Goal: Task Accomplishment & Management: Use online tool/utility

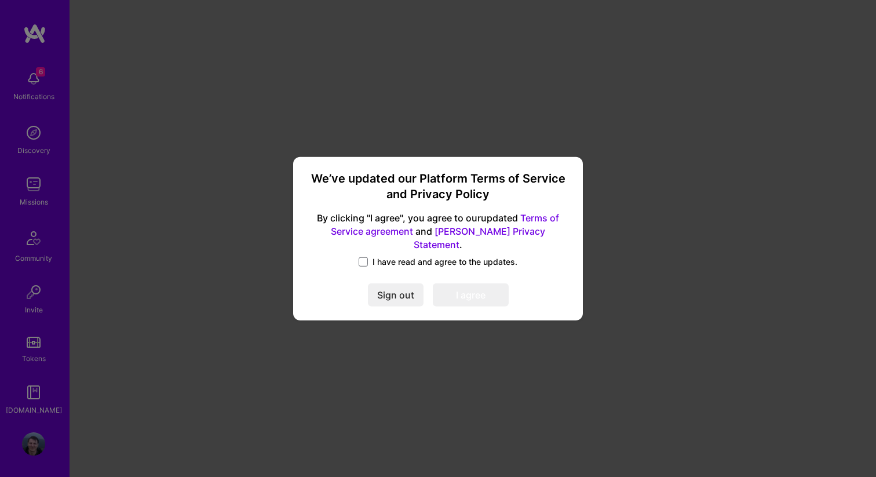
click at [368, 257] on label "I have read and agree to the updates." at bounding box center [438, 262] width 159 height 12
click at [0, 0] on input "I have read and agree to the updates." at bounding box center [0, 0] width 0 height 0
click at [440, 283] on button "I agree" at bounding box center [471, 294] width 76 height 23
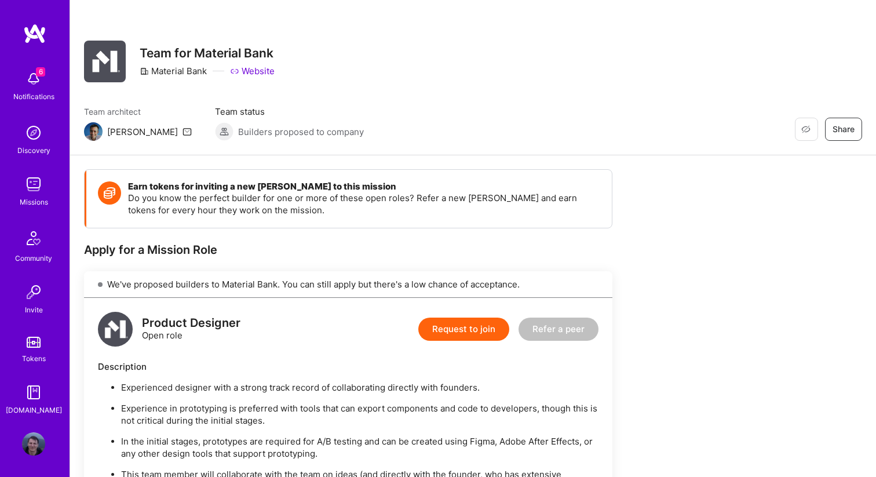
click at [34, 98] on div "Notifications" at bounding box center [33, 96] width 41 height 12
click at [44, 38] on img at bounding box center [34, 33] width 23 height 21
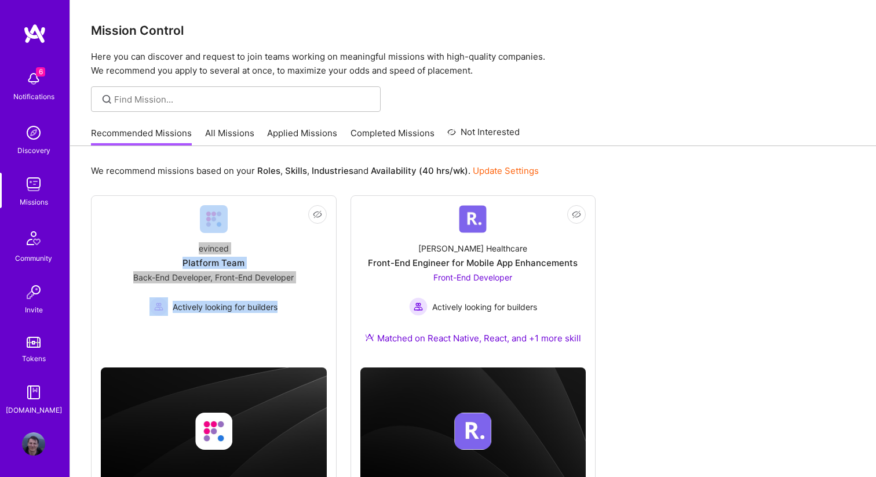
click at [233, 138] on link "All Missions" at bounding box center [229, 136] width 49 height 19
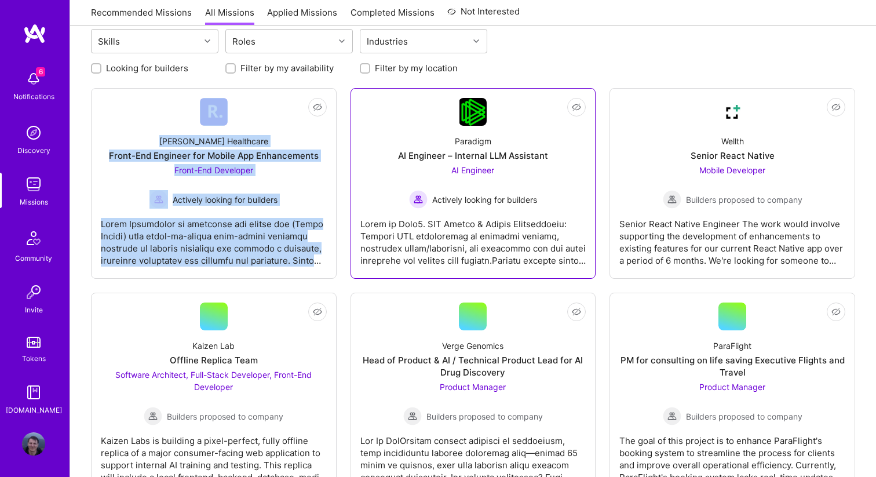
scroll to position [143, 0]
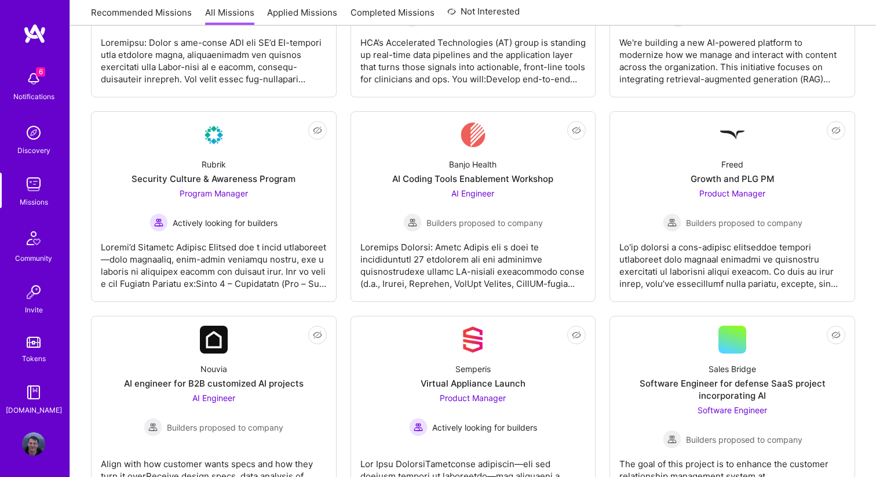
scroll to position [0, 0]
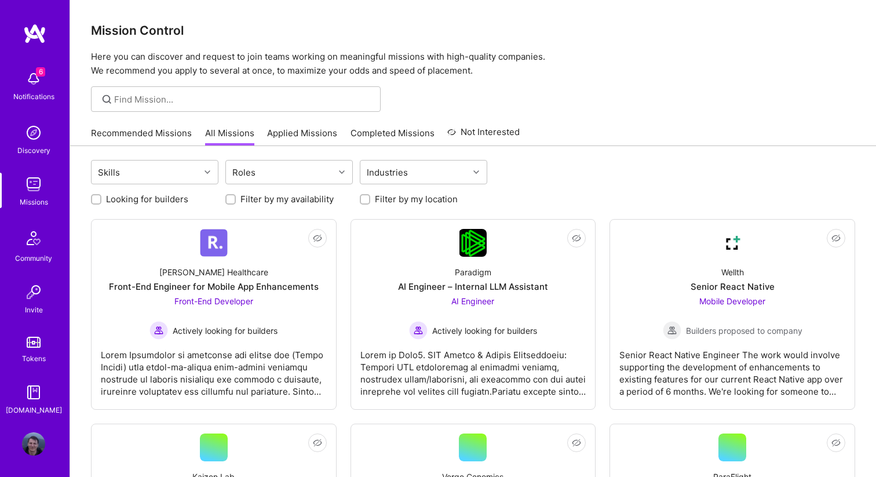
click at [162, 198] on label "Looking for builders" at bounding box center [147, 199] width 82 height 12
click at [101, 198] on input "Looking for builders" at bounding box center [97, 200] width 8 height 8
checkbox input "true"
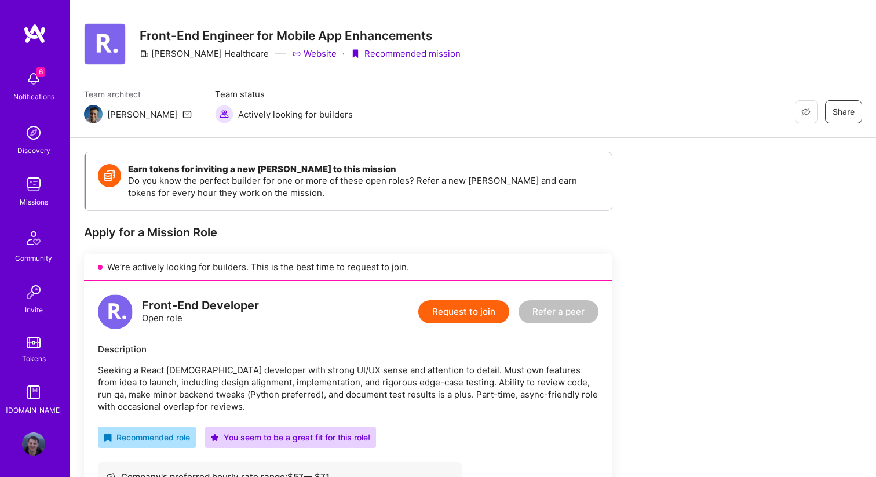
scroll to position [2, 0]
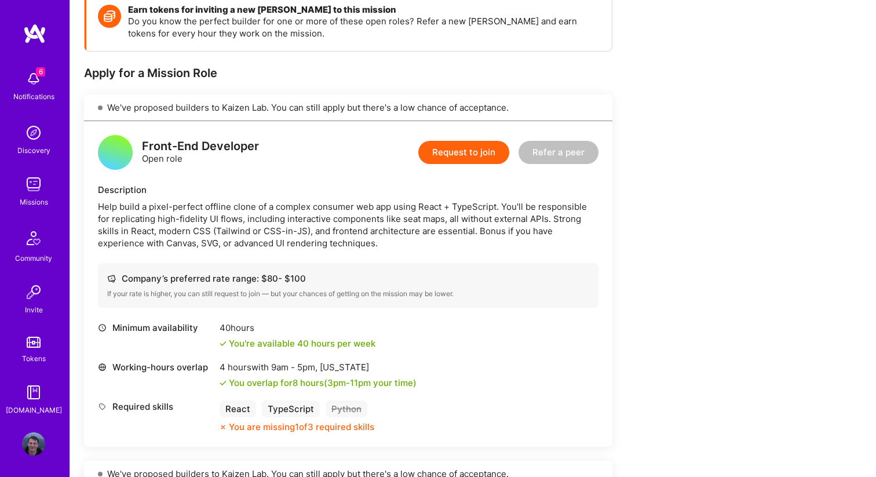
scroll to position [170, 0]
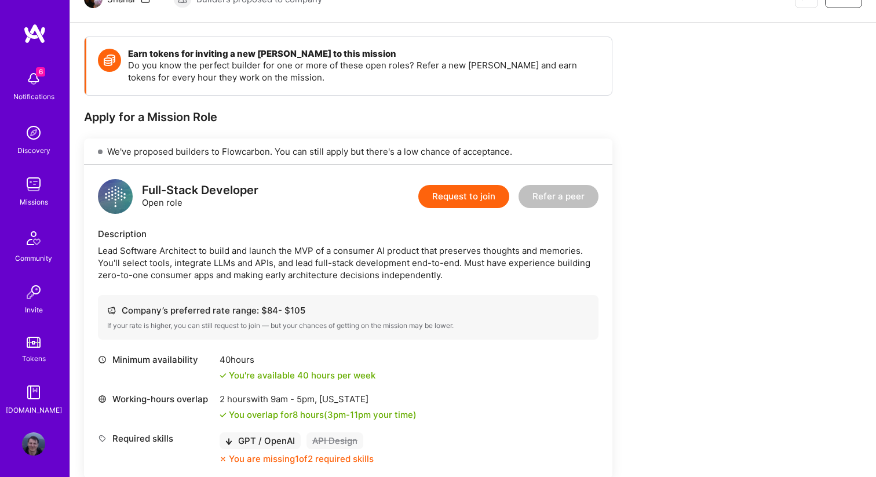
scroll to position [96, 0]
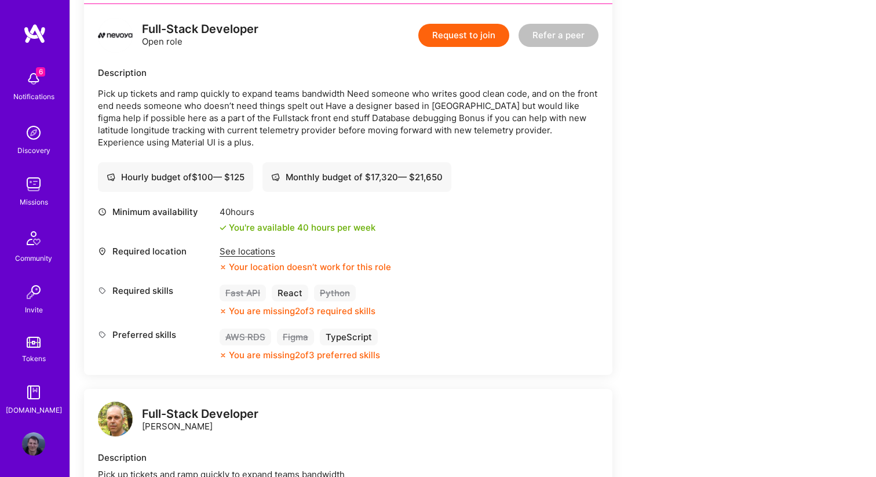
scroll to position [295, 0]
click at [398, 106] on p "Pick up tickets and ramp quickly to expand teams bandwidth Need someone who wri…" at bounding box center [348, 116] width 501 height 61
click at [240, 118] on p "Pick up tickets and ramp quickly to expand teams bandwidth Need someone who wri…" at bounding box center [348, 116] width 501 height 61
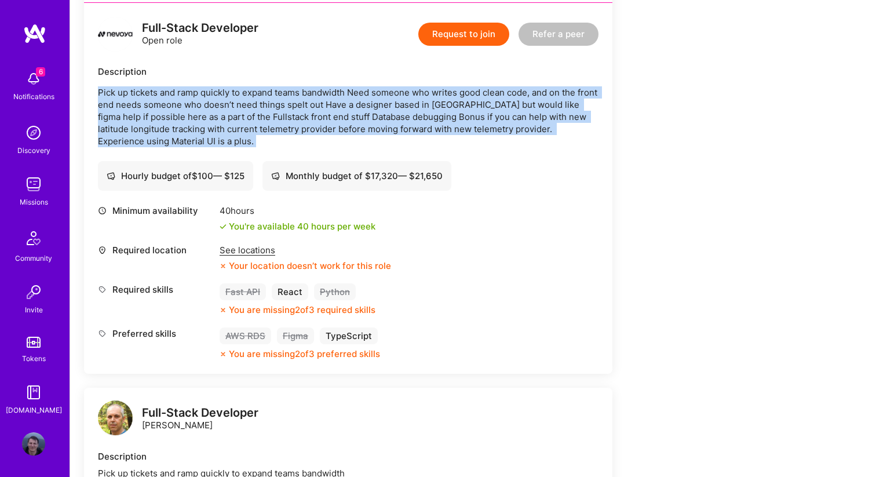
click at [240, 118] on p "Pick up tickets and ramp quickly to expand teams bandwidth Need someone who wri…" at bounding box center [348, 116] width 501 height 61
copy p "Pick up tickets and ramp quickly to expand teams bandwidth Need someone who wri…"
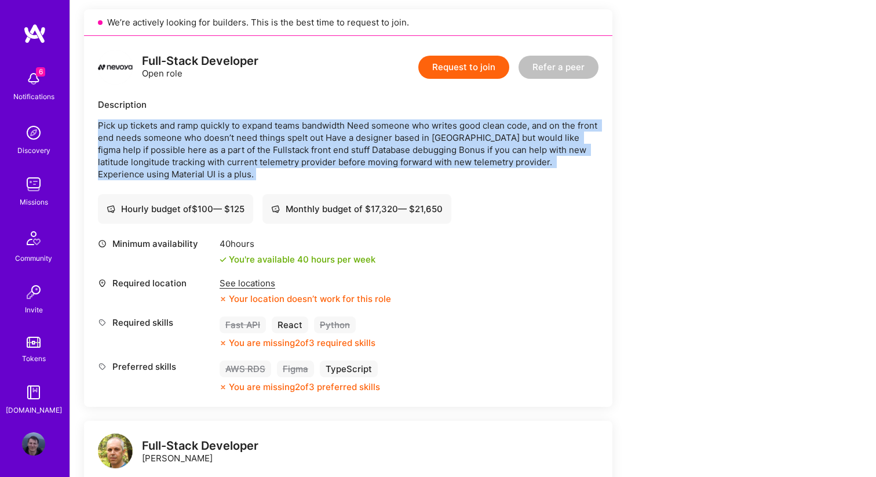
scroll to position [261, 0]
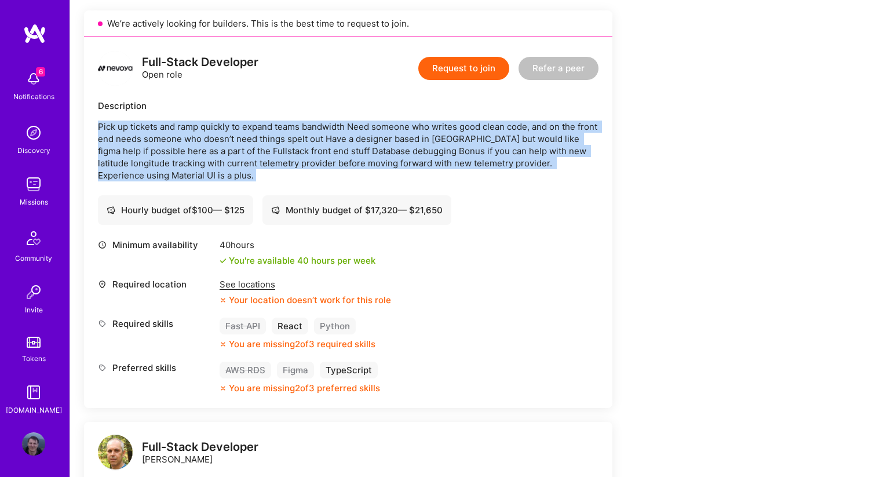
click at [535, 137] on p "Pick up tickets and ramp quickly to expand teams bandwidth Need someone who wri…" at bounding box center [348, 150] width 501 height 61
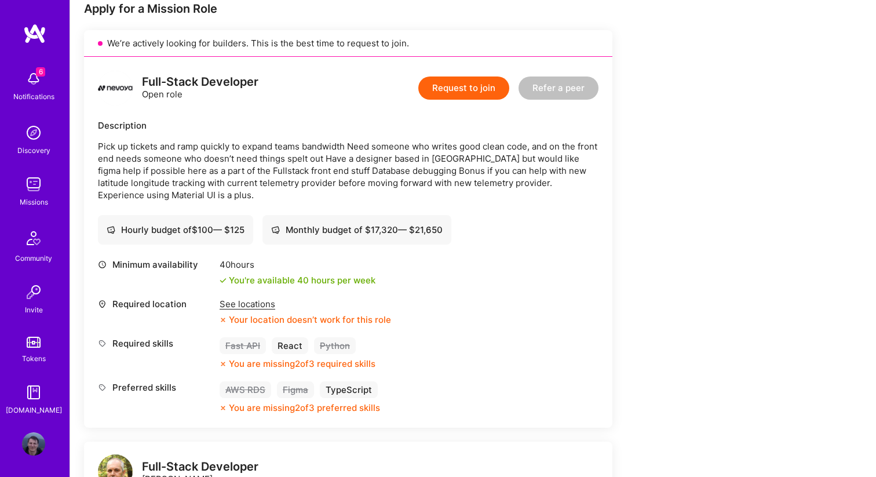
scroll to position [222, 0]
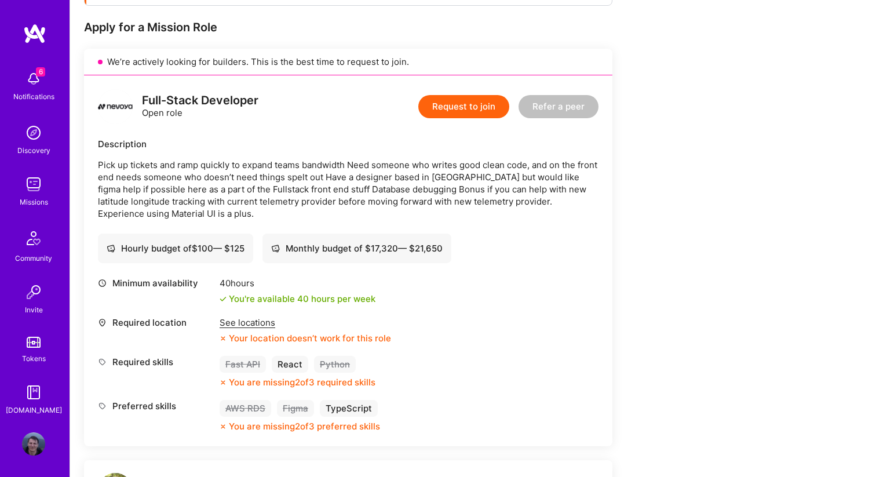
click at [340, 174] on p "Pick up tickets and ramp quickly to expand teams bandwidth Need someone who wri…" at bounding box center [348, 189] width 501 height 61
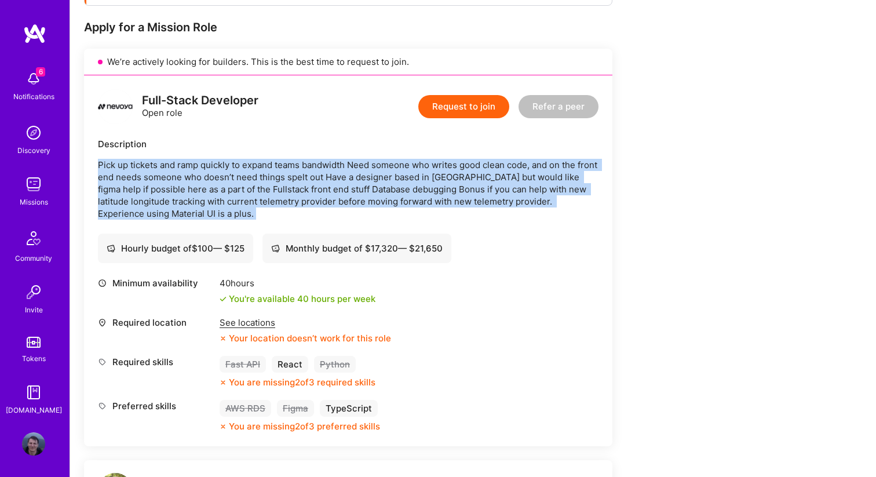
click at [340, 174] on p "Pick up tickets and ramp quickly to expand teams bandwidth Need someone who wri…" at bounding box center [348, 189] width 501 height 61
copy p "Pick up tickets and ramp quickly to expand teams bandwidth Need someone who wri…"
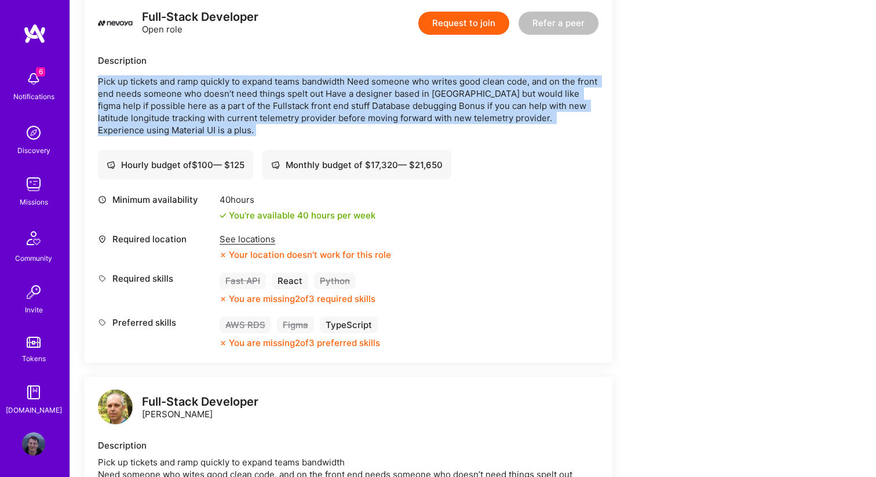
scroll to position [291, 0]
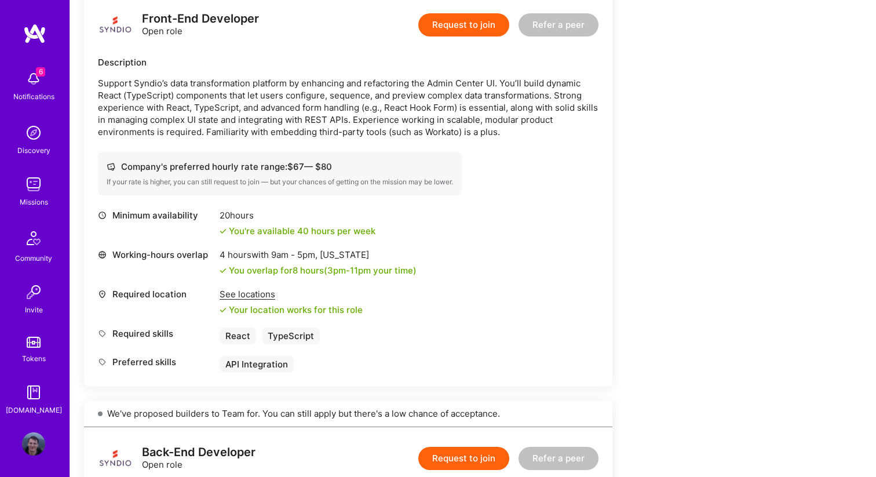
scroll to position [304, 0]
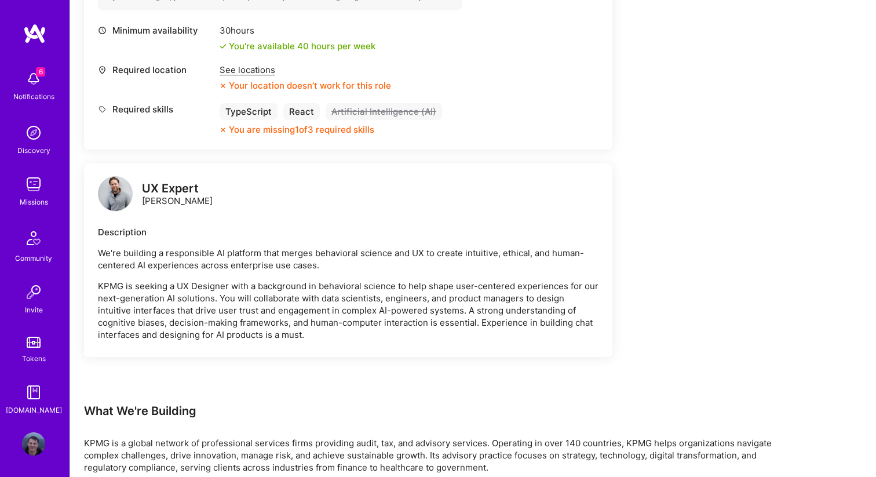
scroll to position [423, 0]
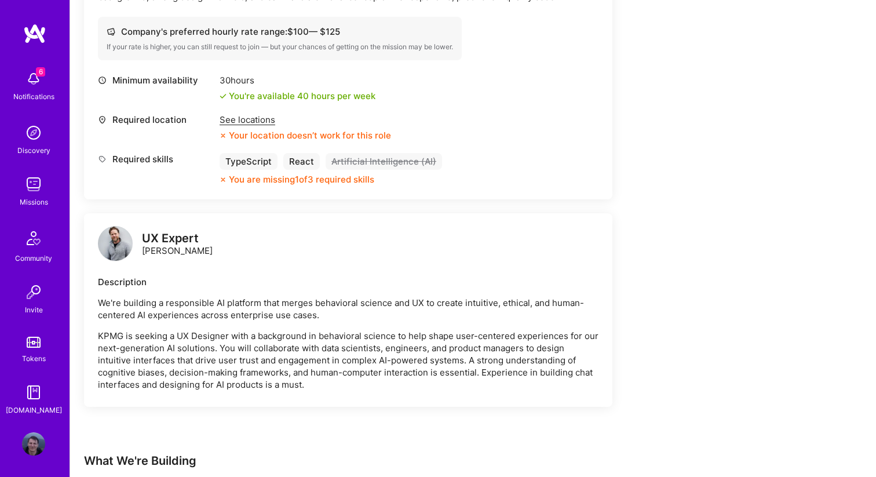
click at [251, 122] on div "See locations" at bounding box center [305, 120] width 171 height 12
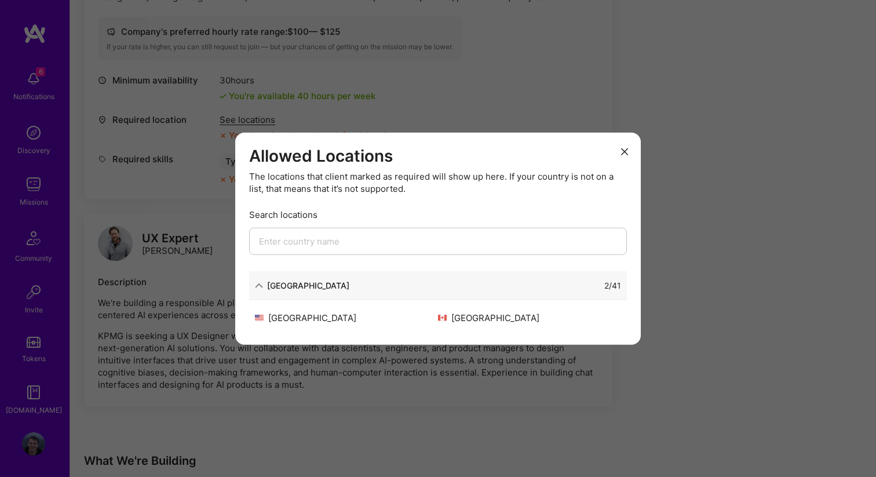
click at [273, 231] on input "modal" at bounding box center [438, 241] width 378 height 27
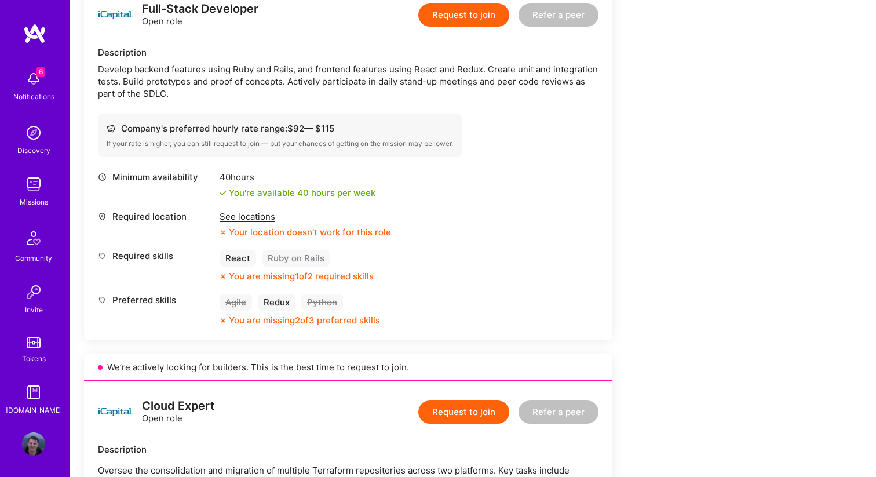
scroll to position [328, 0]
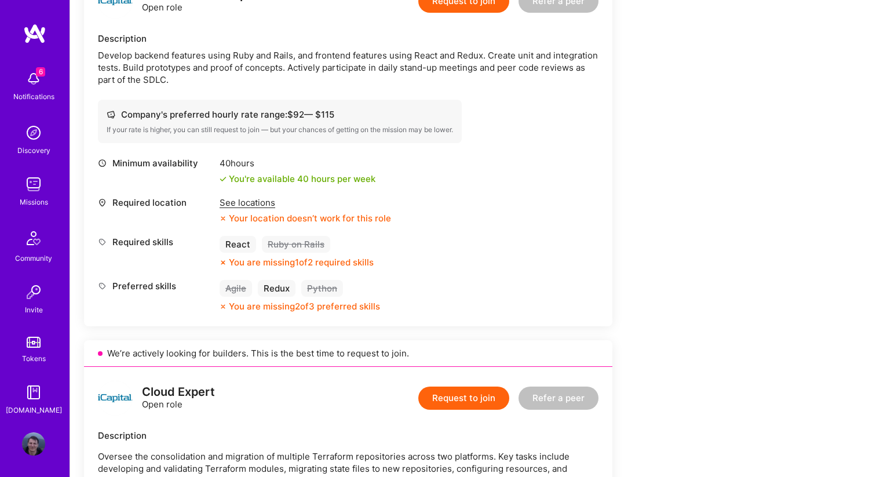
click at [265, 204] on div "See locations" at bounding box center [305, 202] width 171 height 12
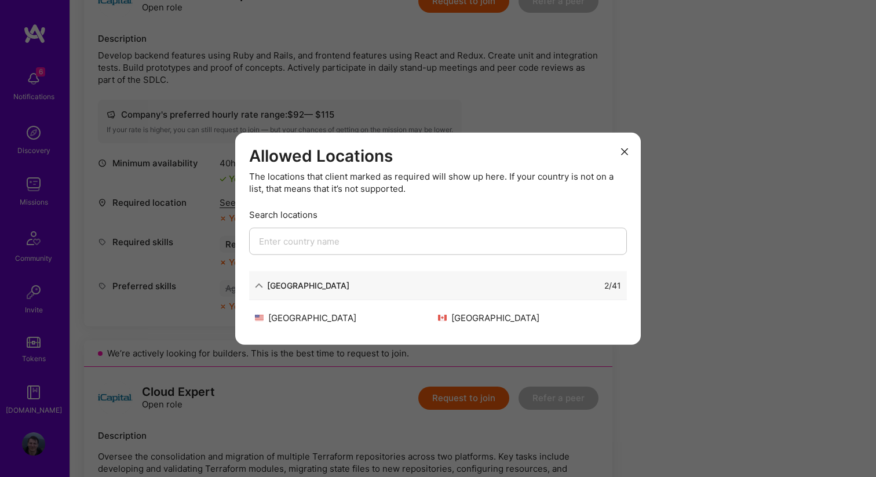
click at [460, 84] on div "Allowed Locations The locations that client marked as required will show up her…" at bounding box center [438, 238] width 876 height 477
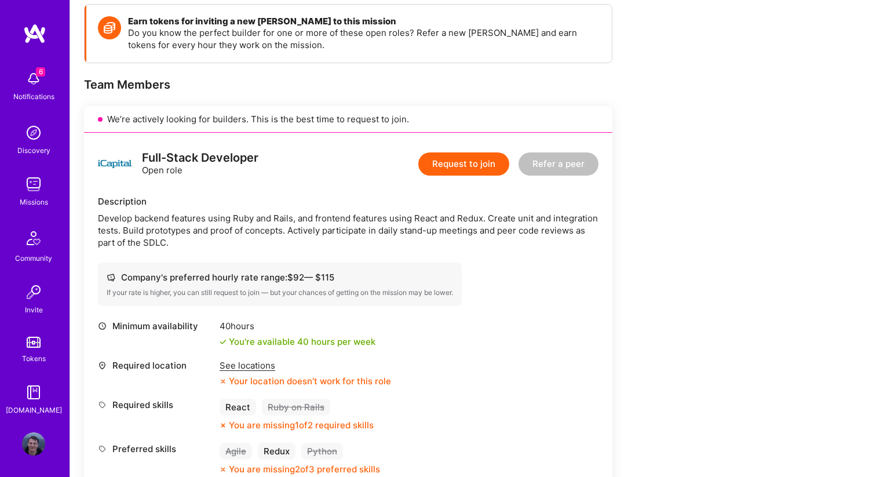
scroll to position [79, 0]
